Goal: Information Seeking & Learning: Learn about a topic

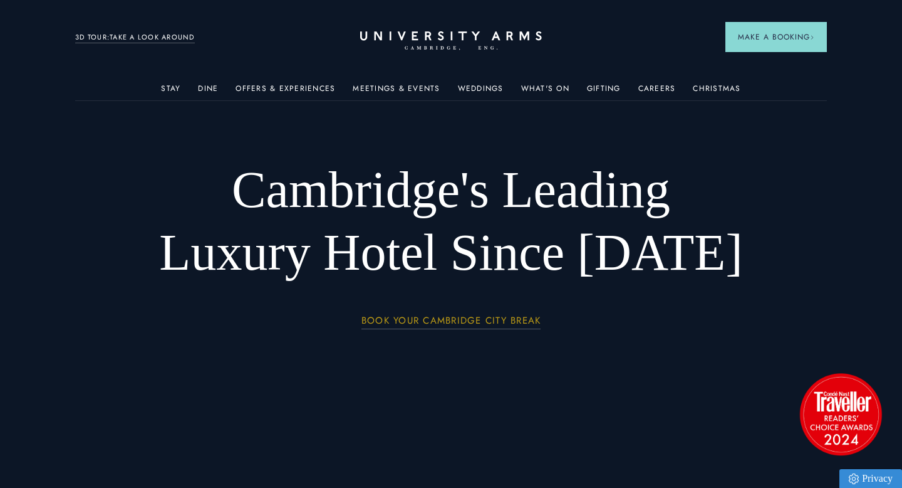
click at [460, 315] on link "BOOK YOUR CAMBRIDGE CITY BREAK" at bounding box center [452, 322] width 180 height 14
click at [478, 84] on link "Weddings" at bounding box center [481, 92] width 46 height 16
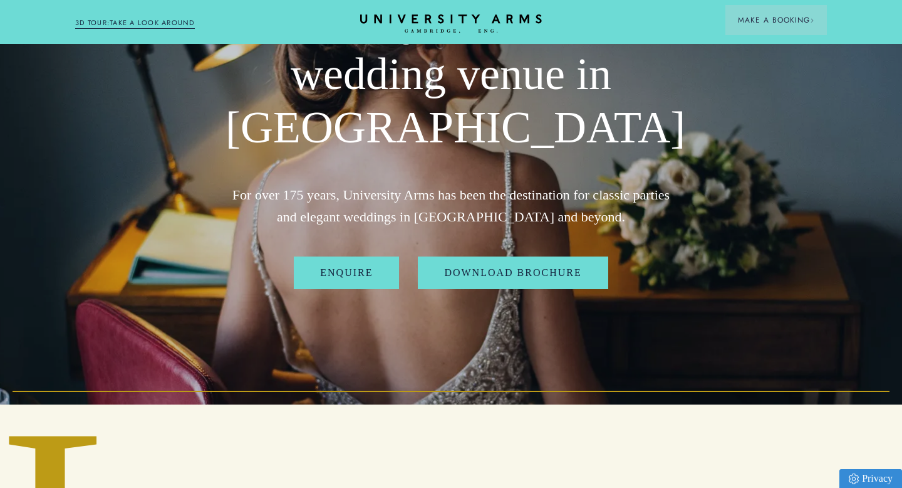
scroll to position [88, 0]
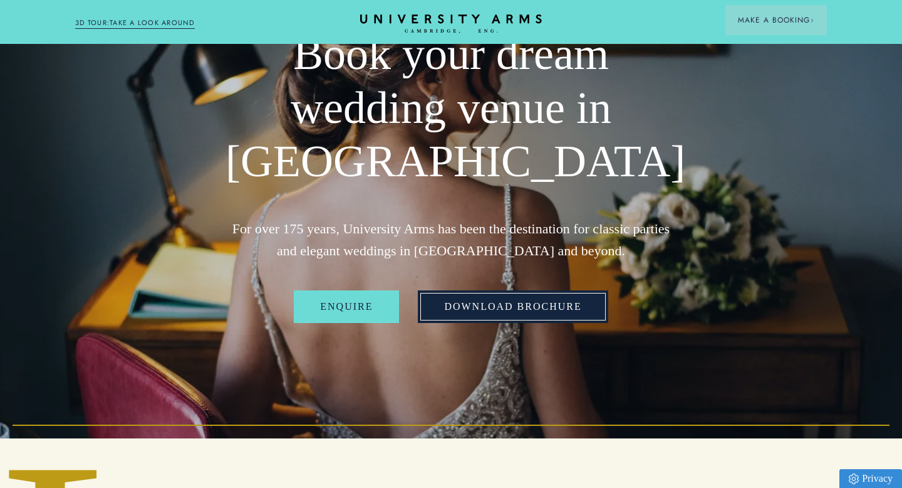
click at [484, 310] on link "Download Brochure" at bounding box center [513, 306] width 190 height 33
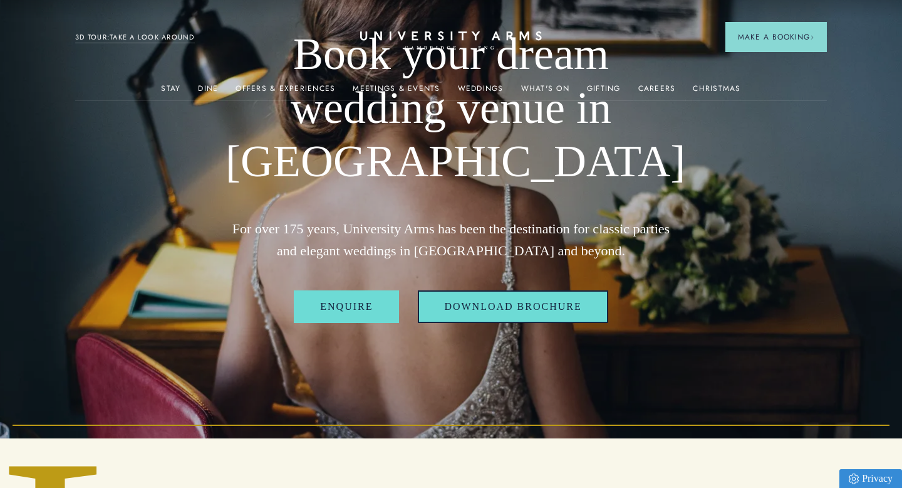
scroll to position [0, 0]
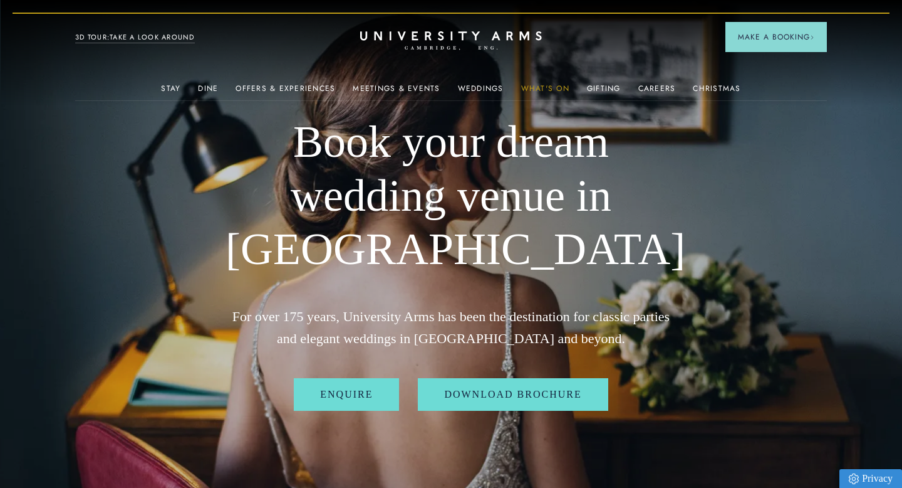
click at [549, 86] on link "What's On" at bounding box center [545, 92] width 48 height 16
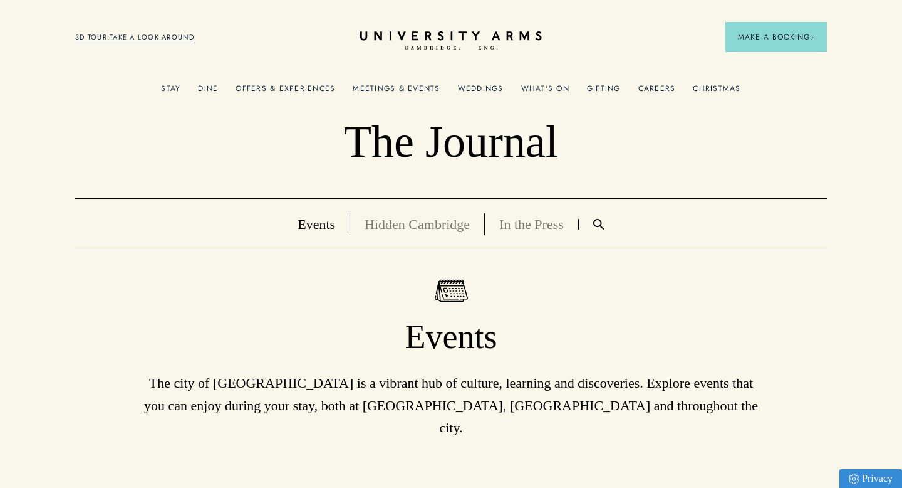
click at [407, 224] on link "Hidden Cambridge" at bounding box center [417, 224] width 105 height 16
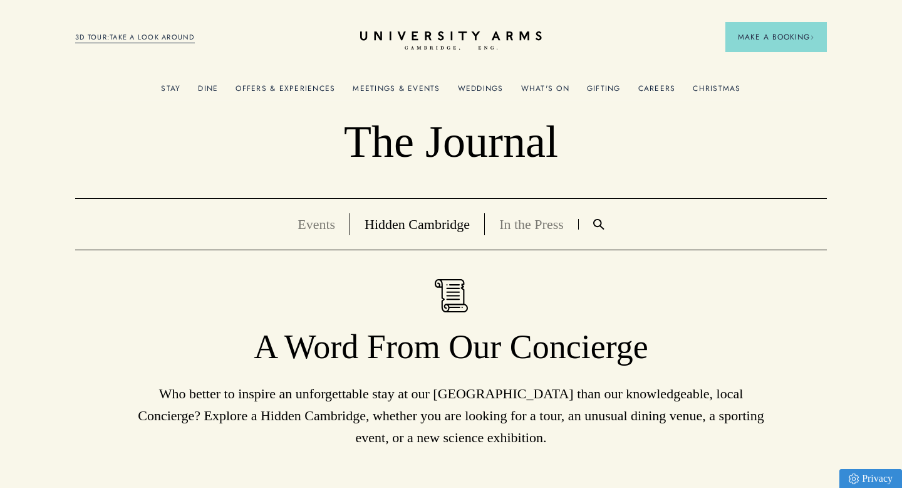
click at [540, 224] on link "In the Press" at bounding box center [531, 224] width 65 height 16
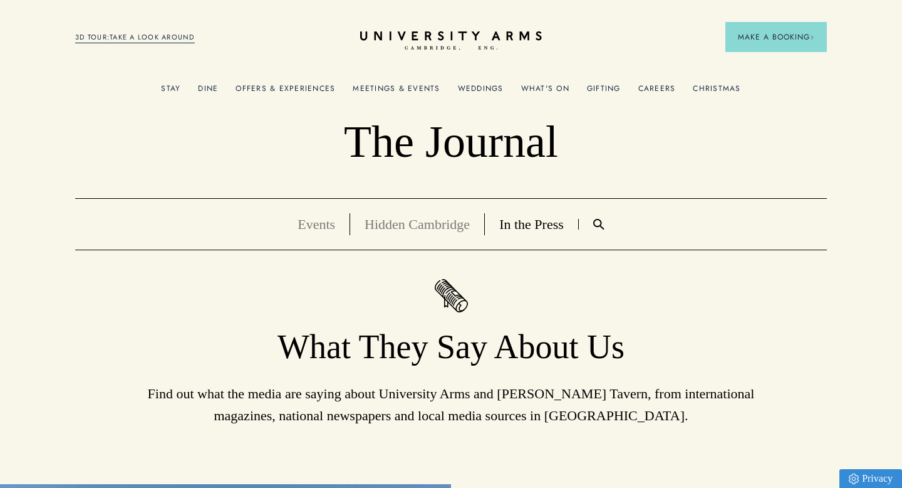
click at [415, 226] on link "Hidden Cambridge" at bounding box center [417, 224] width 105 height 16
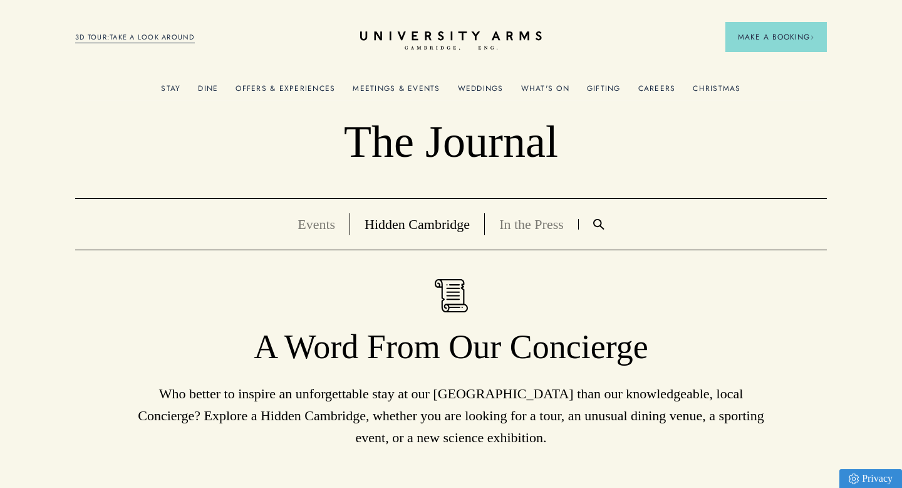
click at [328, 229] on link "Events" at bounding box center [317, 224] width 38 height 16
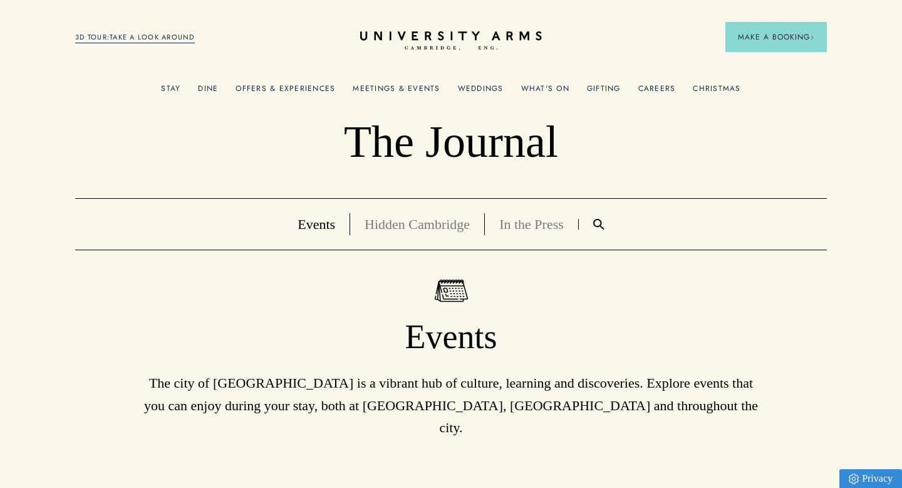
click at [698, 85] on link "Christmas" at bounding box center [717, 92] width 48 height 16
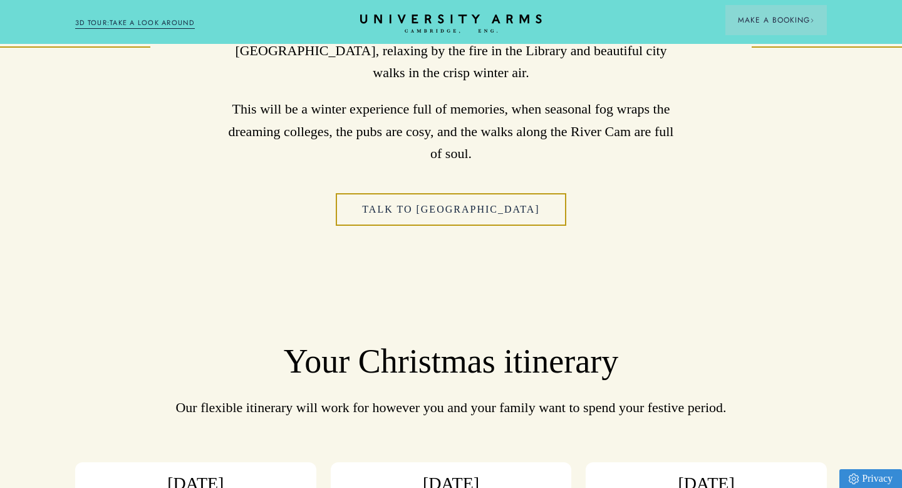
scroll to position [816, 0]
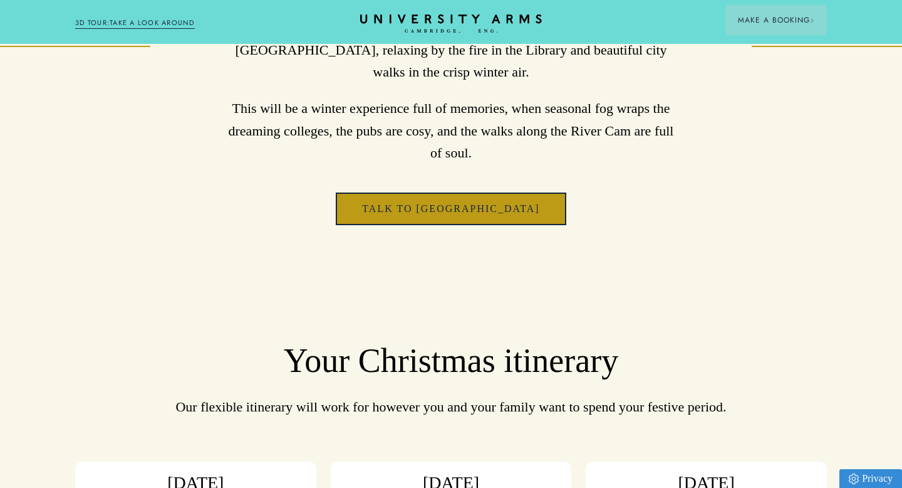
click at [435, 192] on link "Talk to [GEOGRAPHIC_DATA]" at bounding box center [451, 208] width 230 height 33
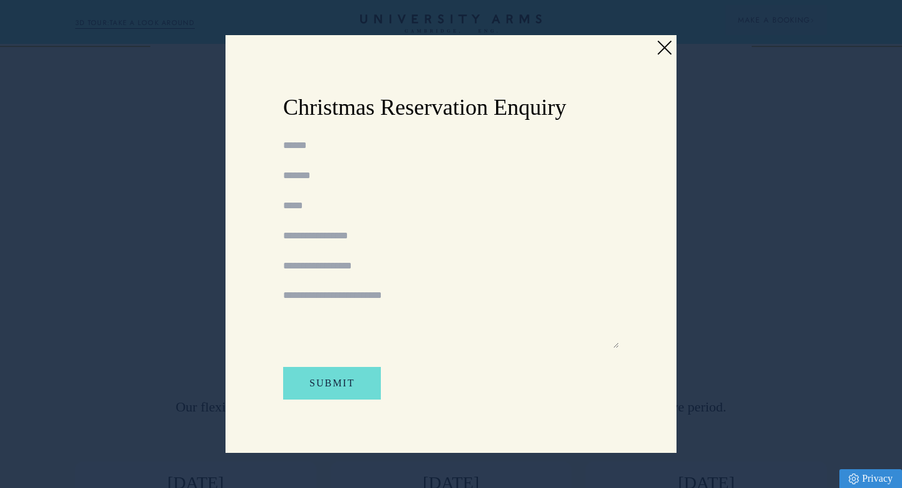
click at [667, 55] on link at bounding box center [664, 47] width 19 height 19
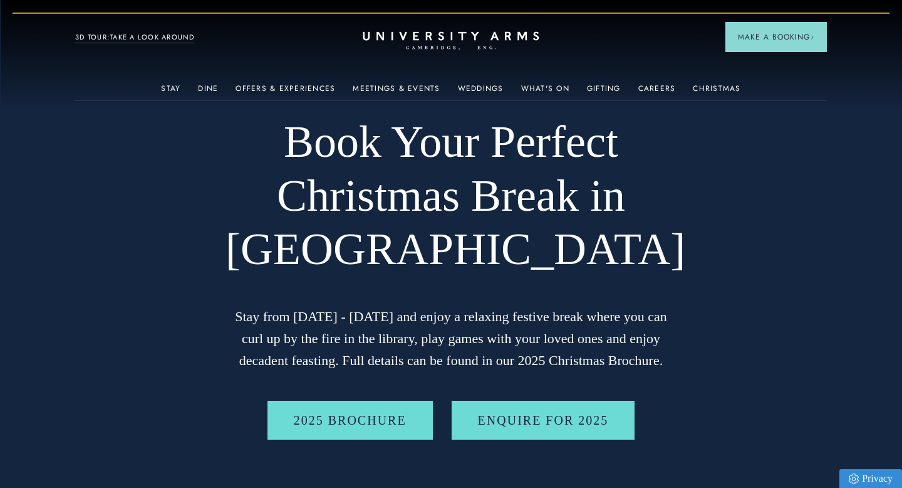
click at [442, 39] on icon at bounding box center [451, 35] width 176 height 9
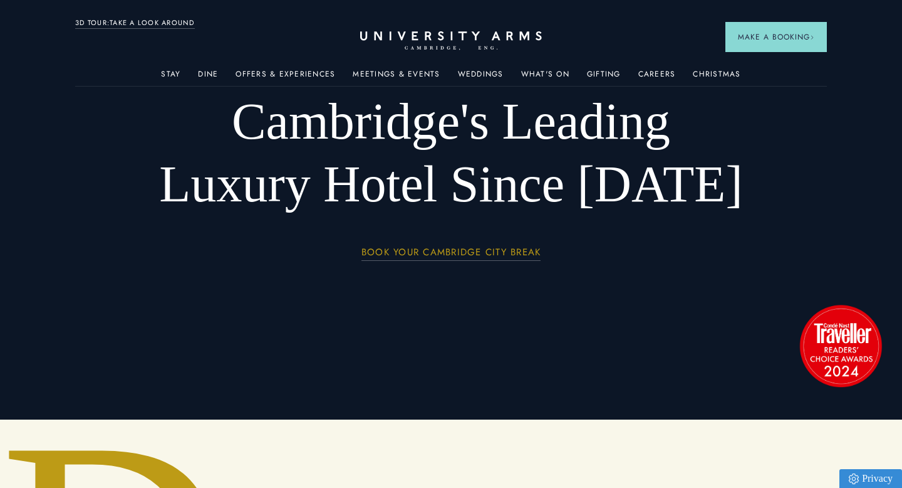
scroll to position [69, 0]
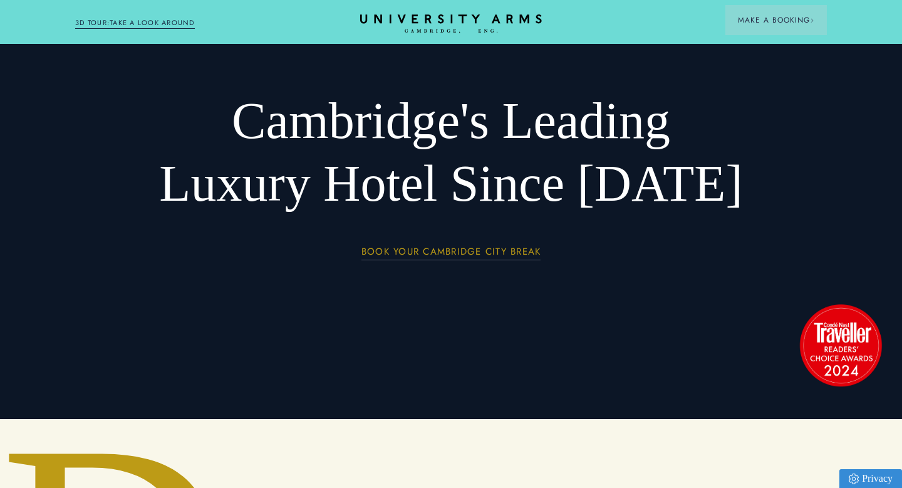
click at [450, 258] on link "BOOK YOUR CAMBRIDGE CITY BREAK" at bounding box center [452, 253] width 180 height 14
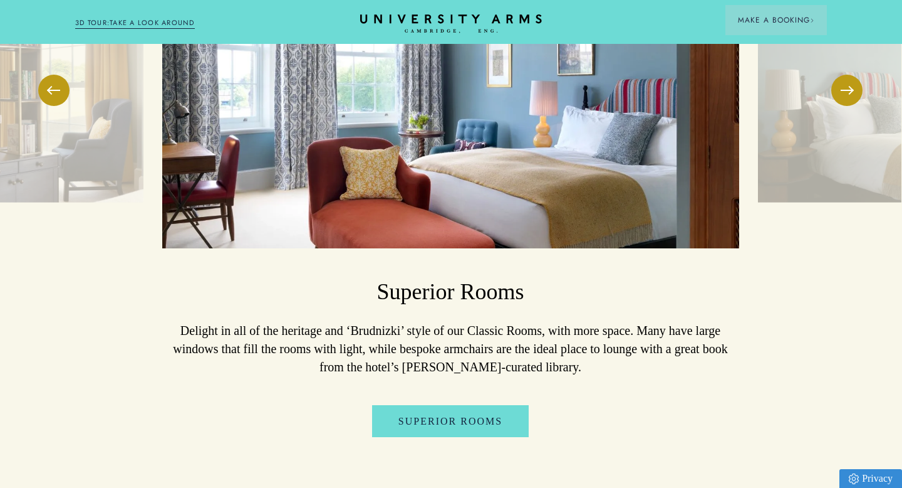
scroll to position [1905, 1]
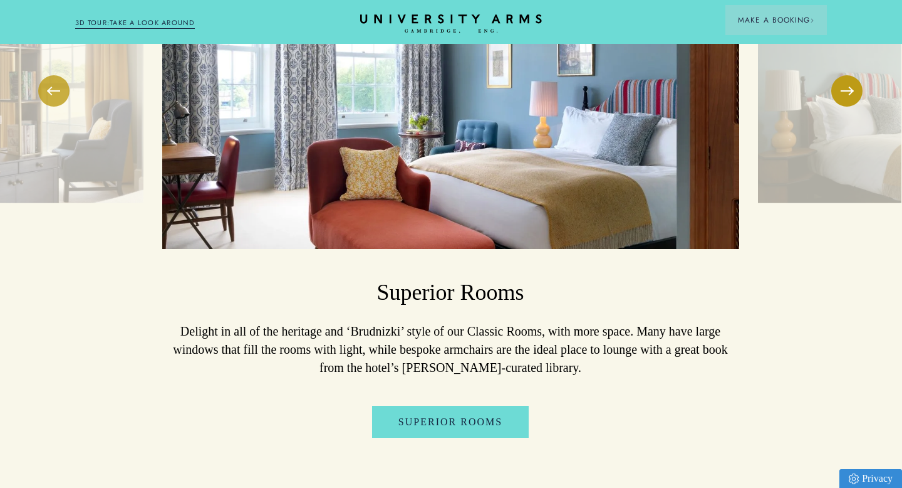
click at [53, 78] on button at bounding box center [53, 90] width 31 height 31
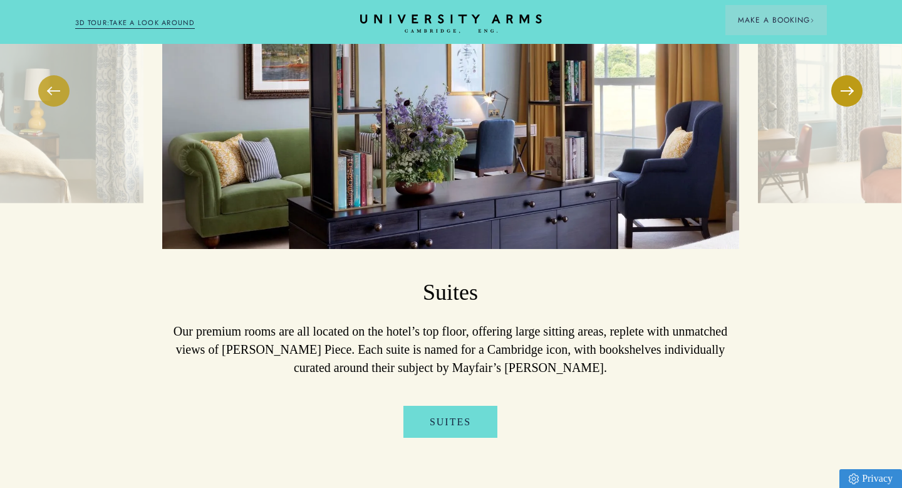
click at [53, 78] on button at bounding box center [53, 90] width 31 height 31
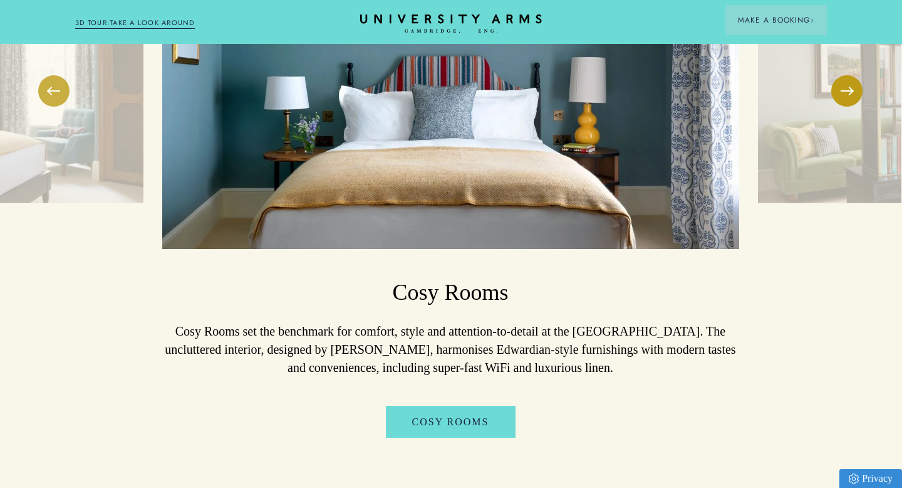
click at [53, 78] on button at bounding box center [53, 90] width 31 height 31
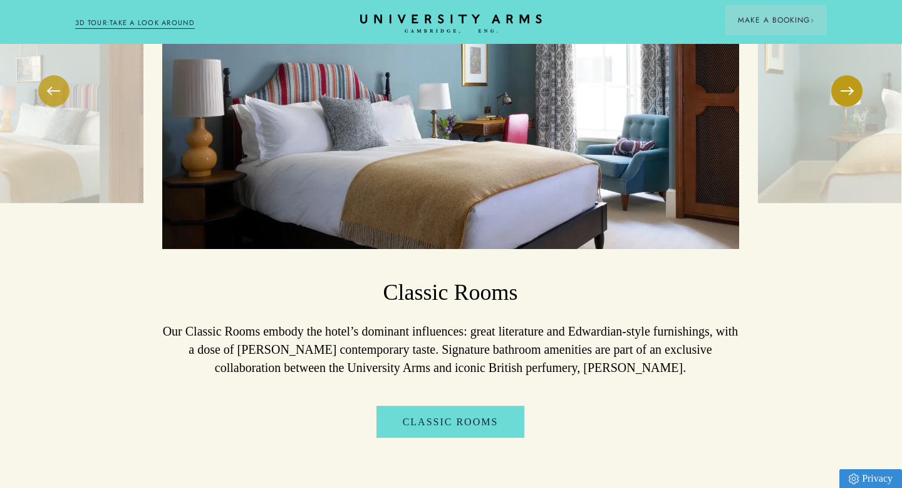
click at [53, 78] on button at bounding box center [53, 90] width 31 height 31
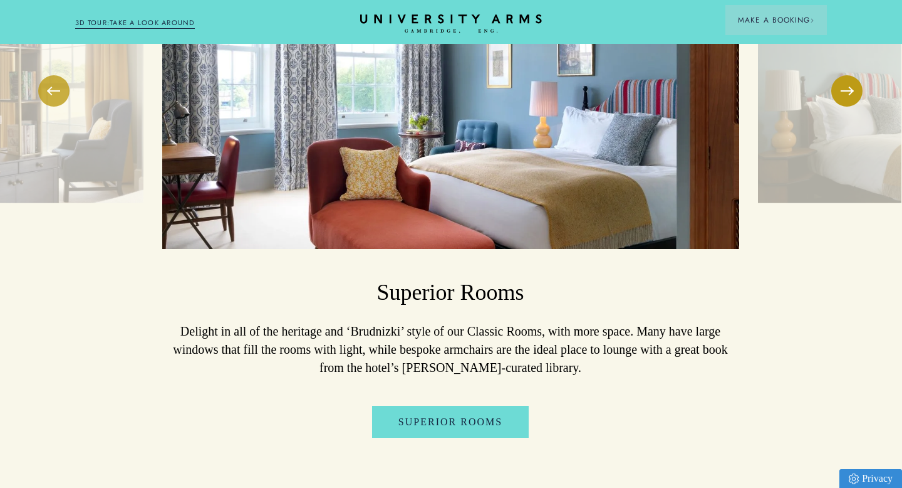
click at [53, 78] on button at bounding box center [53, 90] width 31 height 31
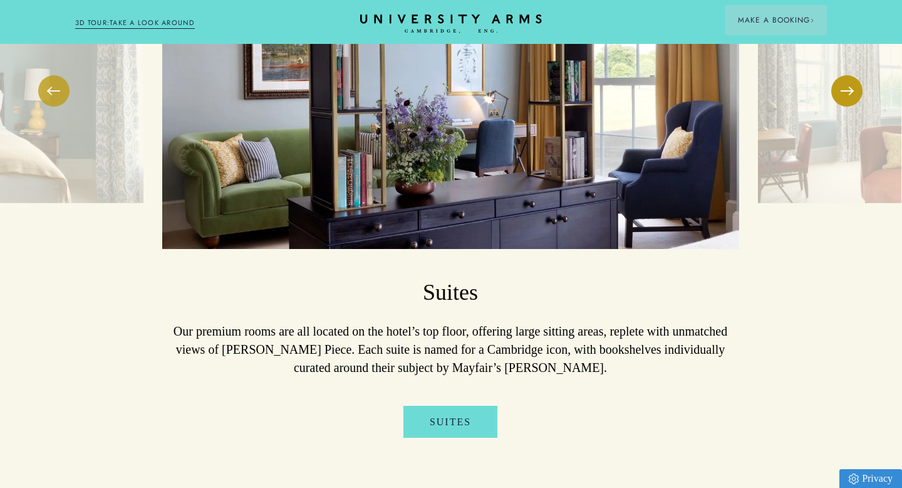
click at [53, 78] on button at bounding box center [53, 90] width 31 height 31
click at [431, 405] on link "Suites" at bounding box center [451, 421] width 94 height 33
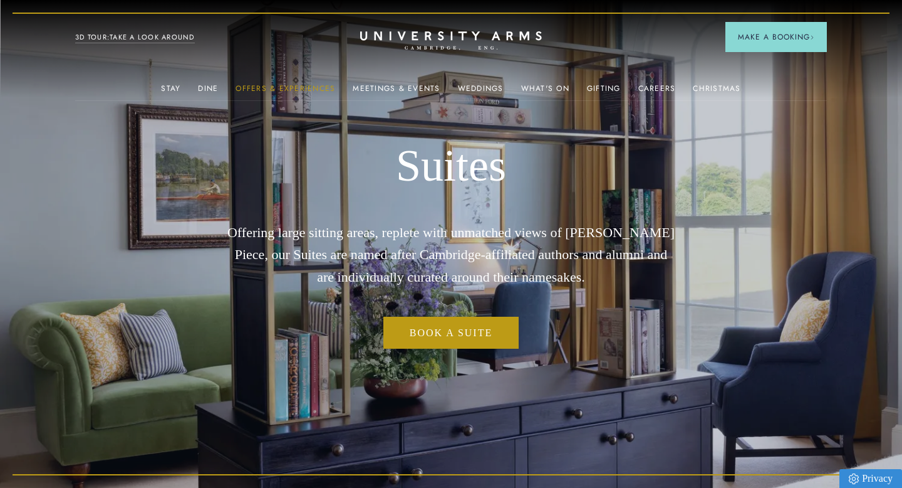
click at [311, 93] on link "Offers & Experiences" at bounding box center [286, 92] width 100 height 16
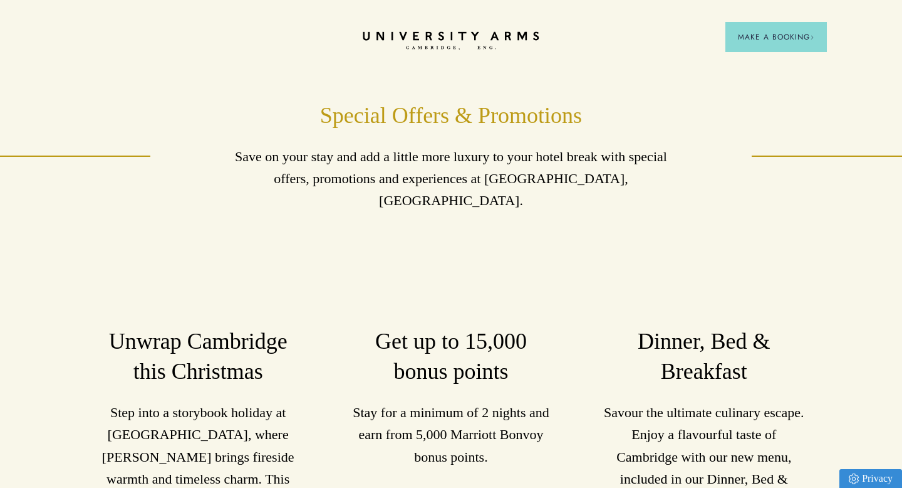
click at [446, 43] on icon "CAMBRIDGE’S LEADING LUXURY HOTEL SINCE [DATE]" at bounding box center [451, 40] width 176 height 19
